Goal: Information Seeking & Learning: Check status

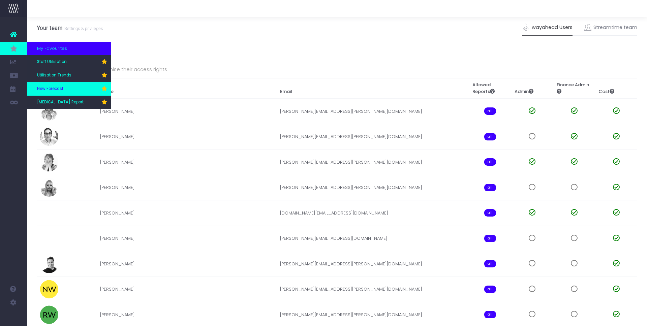
click at [56, 94] on link "New Forecast" at bounding box center [69, 88] width 84 height 13
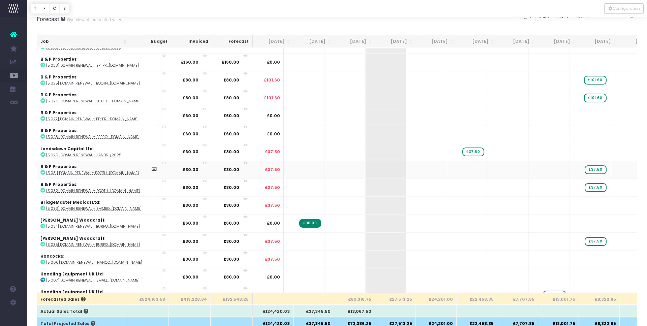
scroll to position [10, 0]
click at [534, 7] on button "filter" at bounding box center [528, 8] width 20 height 10
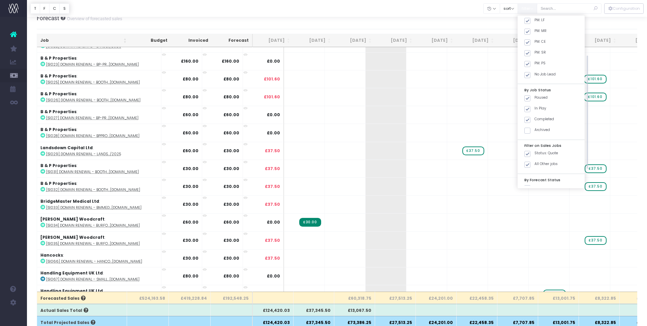
scroll to position [54, 0]
click at [531, 152] on span at bounding box center [528, 152] width 6 height 6
click at [535, 152] on input "Status: Quote" at bounding box center [537, 151] width 4 height 4
click at [540, 191] on button "Apply" at bounding box center [533, 193] width 20 height 11
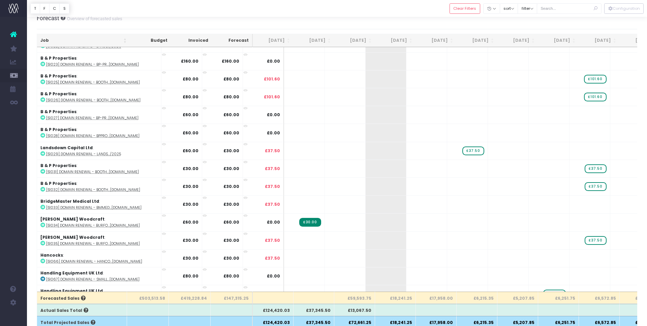
click at [359, 299] on th "£59,593.75" at bounding box center [354, 298] width 41 height 12
copy th "59,593.75"
click at [397, 299] on th "£18,241.25" at bounding box center [395, 298] width 41 height 12
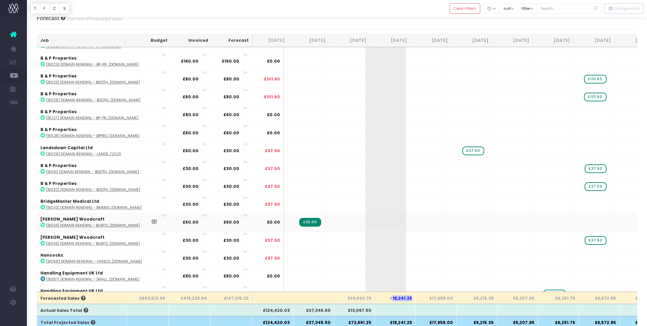
copy th "18,241.25"
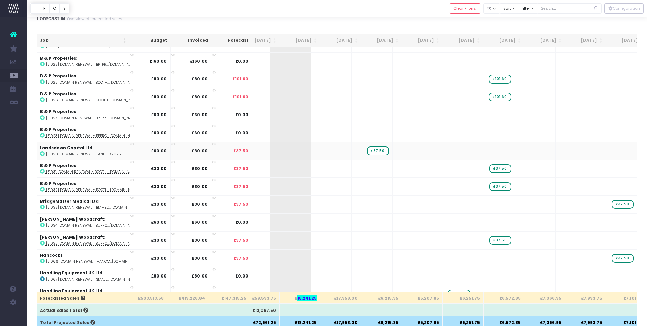
scroll to position [31, 0]
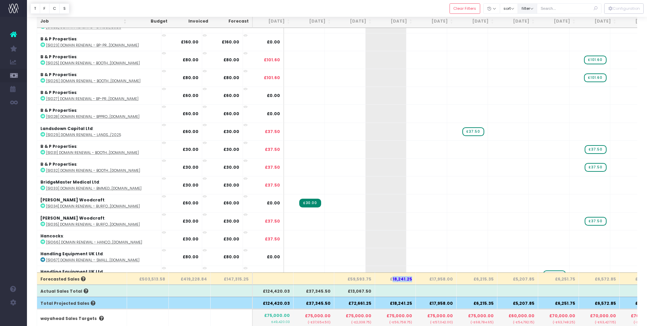
click at [537, 11] on button "filter" at bounding box center [528, 8] width 20 height 10
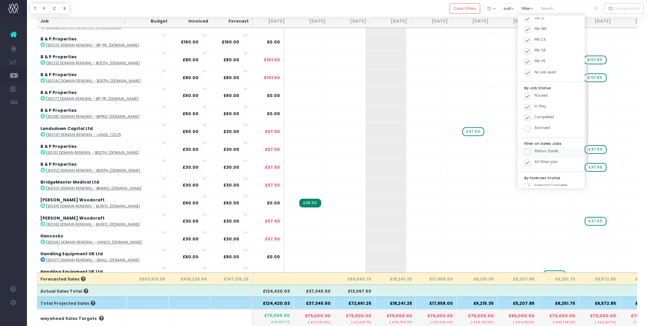
click at [531, 151] on span at bounding box center [528, 152] width 6 height 6
click at [535, 151] on input "Status: Quote" at bounding box center [537, 151] width 4 height 4
checkbox input "true"
drag, startPoint x: 534, startPoint y: 161, endPoint x: 537, endPoint y: 164, distance: 4.6
click at [531, 161] on span at bounding box center [528, 163] width 6 height 6
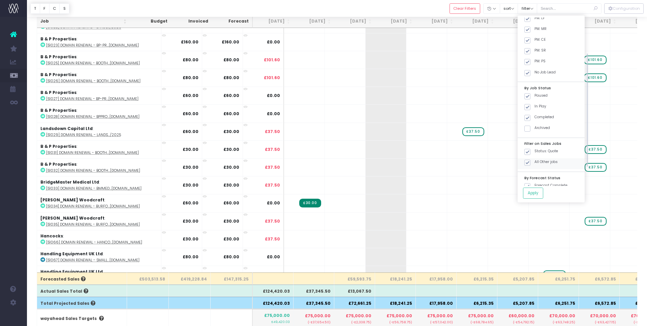
click at [535, 161] on input "All Other jobs" at bounding box center [537, 161] width 4 height 4
click at [539, 189] on button "Apply" at bounding box center [533, 193] width 20 height 11
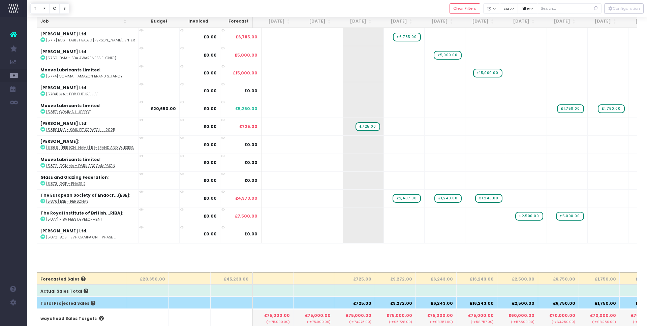
click at [361, 281] on th "£725.00" at bounding box center [354, 279] width 41 height 12
click at [445, 282] on th "£6,243.00" at bounding box center [436, 279] width 41 height 12
copy th "6,243.00"
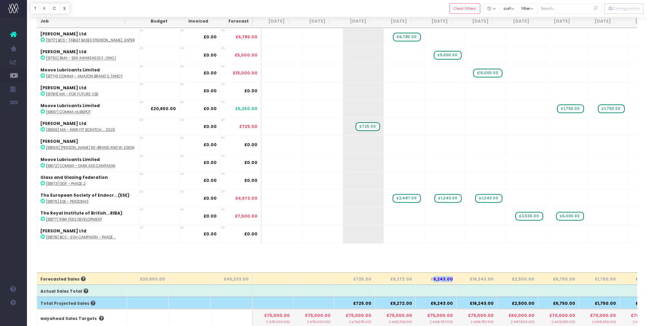
click at [487, 280] on th "£16,243.00" at bounding box center [477, 279] width 41 height 12
copy th "16,243.00"
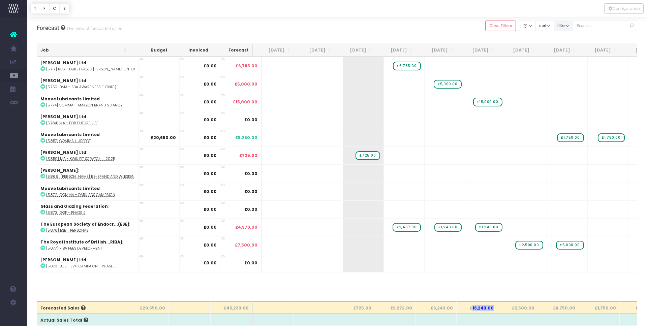
click at [573, 27] on button "filter" at bounding box center [564, 26] width 20 height 10
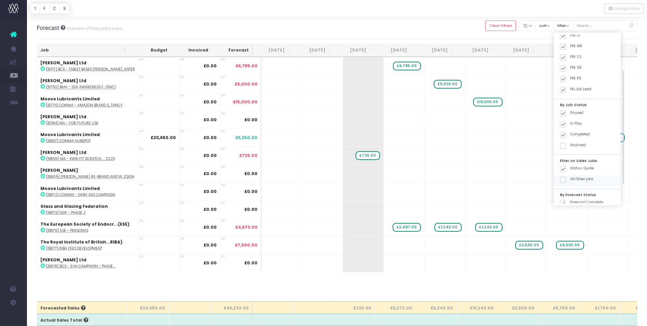
drag, startPoint x: 567, startPoint y: 180, endPoint x: 571, endPoint y: 176, distance: 6.2
click at [566, 179] on span at bounding box center [563, 180] width 6 height 6
click at [570, 179] on input "All Other jobs" at bounding box center [572, 179] width 4 height 4
checkbox input "true"
click at [566, 169] on span at bounding box center [563, 169] width 6 height 6
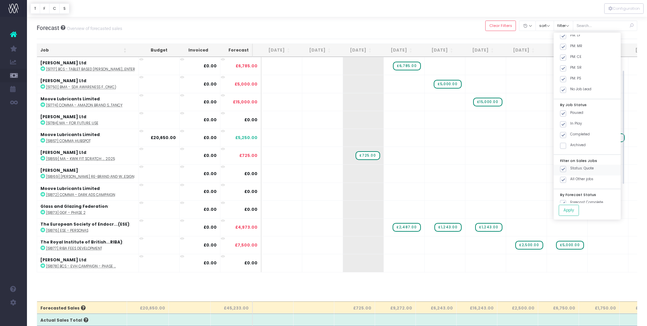
click at [571, 169] on input "Status: Quote" at bounding box center [572, 168] width 4 height 4
checkbox input "false"
click at [574, 207] on button "Apply" at bounding box center [569, 210] width 20 height 11
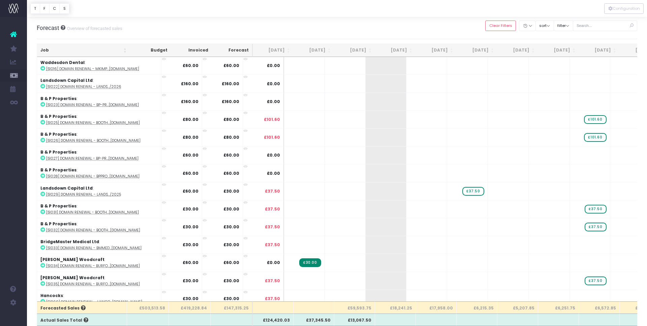
click at [370, 50] on th "[DATE]" at bounding box center [354, 50] width 41 height 13
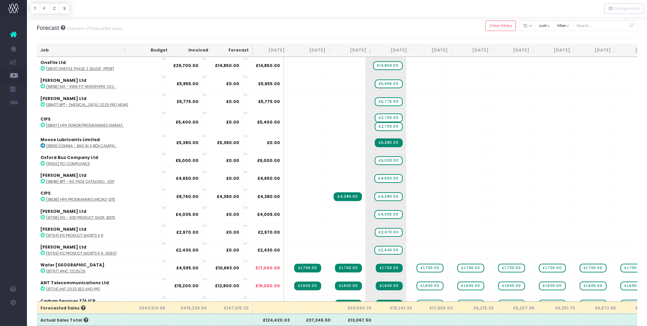
click at [370, 50] on th "[DATE]" at bounding box center [354, 50] width 41 height 13
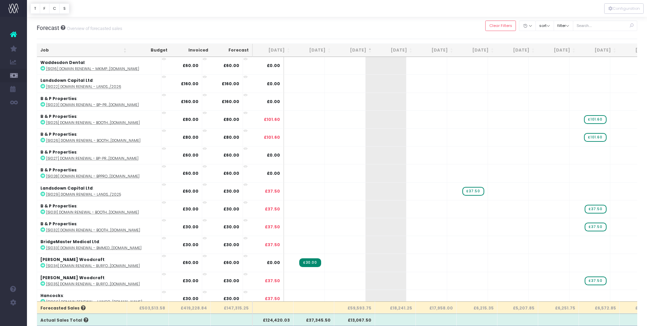
click at [370, 50] on th "[DATE]" at bounding box center [354, 50] width 41 height 13
